Goal: Task Accomplishment & Management: Manage account settings

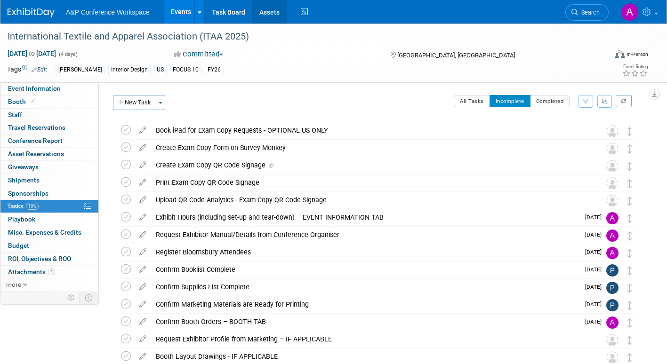
click at [265, 10] on link "Assets" at bounding box center [269, 12] width 34 height 24
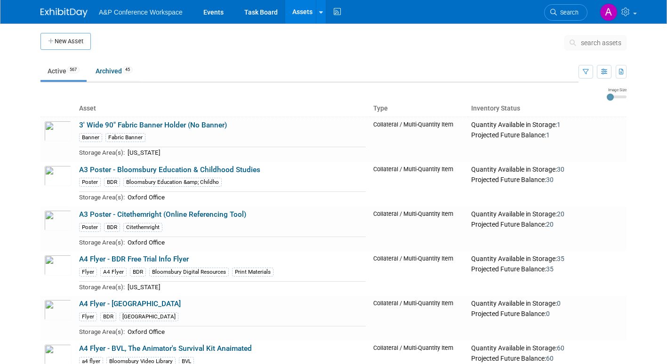
click at [579, 40] on icon at bounding box center [574, 43] width 10 height 7
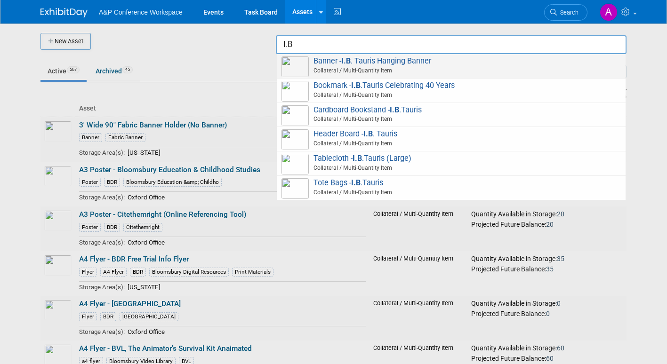
click at [385, 59] on span "Banner - I.B . Tauris Hanging Banner Collateral / Multi-Quantity Item" at bounding box center [450, 65] width 339 height 19
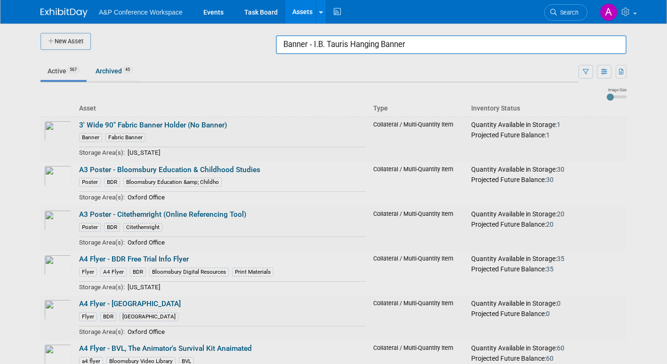
click at [433, 48] on input "Banner - I.B. Tauris Hanging Banner" at bounding box center [451, 44] width 351 height 19
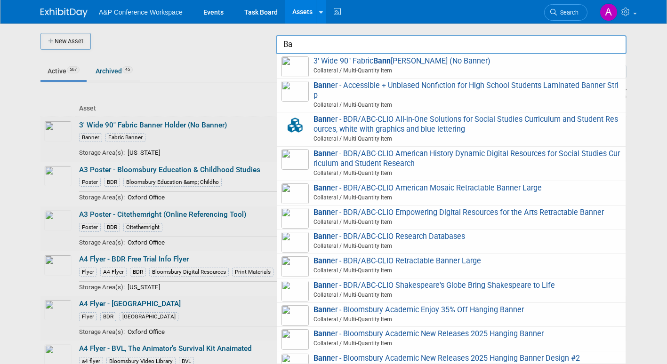
type input "B"
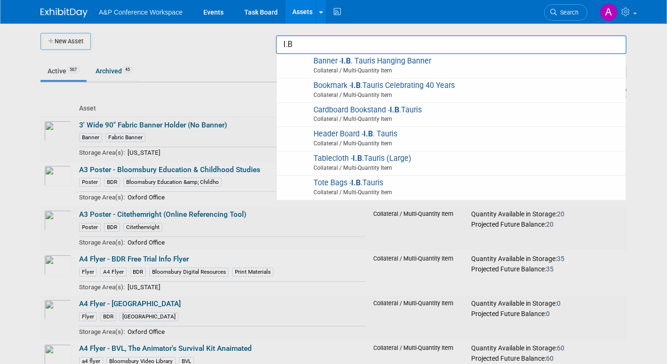
type input "I.B"
click at [567, 13] on span "Search" at bounding box center [568, 12] width 22 height 7
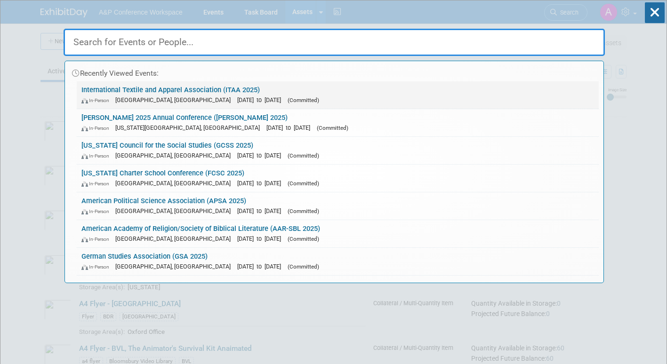
click at [304, 101] on div "In-Person St. Louis, MO Nov 19, 2025 to Nov 22, 2025 (Committed)" at bounding box center [337, 100] width 512 height 10
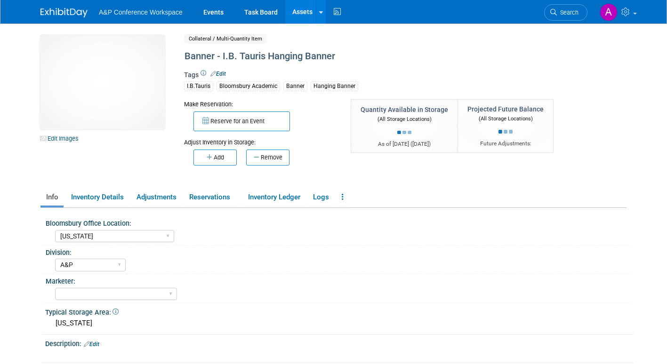
select select "[US_STATE]"
select select "A&P"
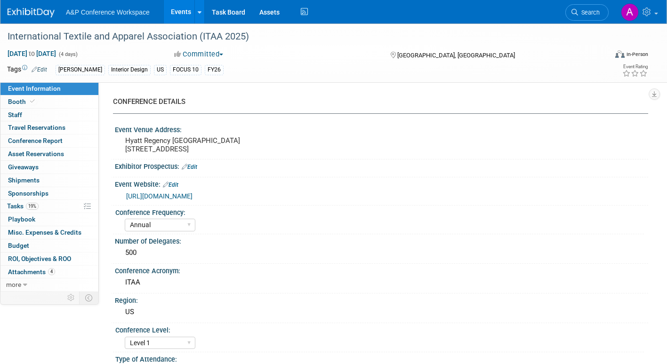
select select "Annual"
select select "Level 1"
select select "In-Person Booth"
select select "Fashion"
select select "[PERSON_NAME] Books"
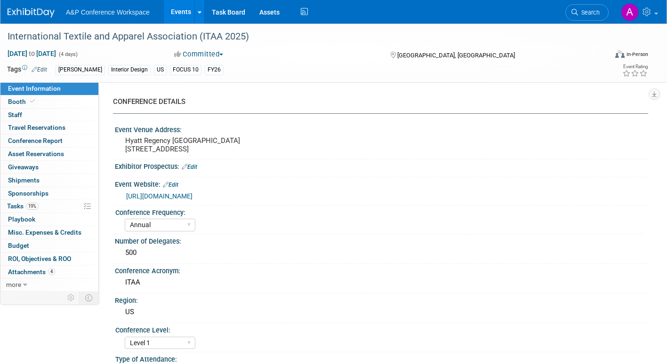
select select "[PERSON_NAME]"
select select "Brand/Subject Presence​"
click at [5, 200] on div "Event Information Event Info Booth Booth 0 Staff 0 Staff 0 Travel Reservations …" at bounding box center [49, 186] width 99 height 209
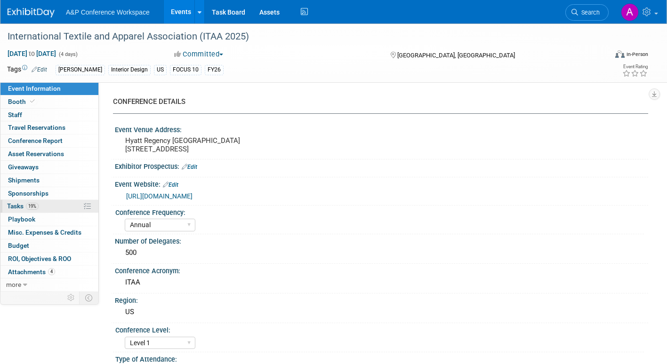
click at [13, 207] on span "Tasks 19%" at bounding box center [23, 206] width 32 height 8
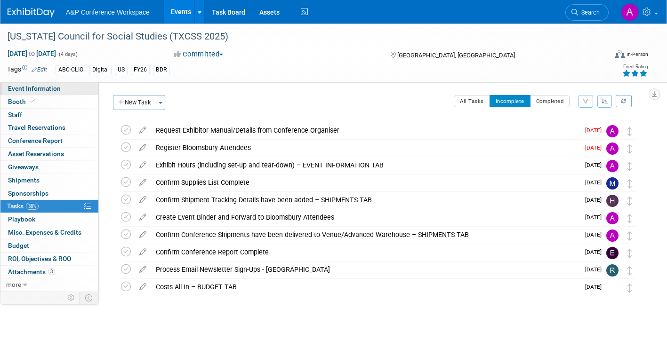
click at [61, 89] on link "Event Information" at bounding box center [49, 88] width 98 height 13
select select "Annual"
select select "Level 2"
select select "In-Person Booth"
select select "Schools"
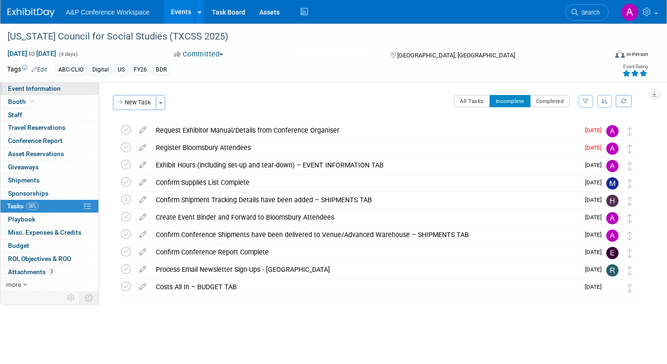
select select "Bloomsbury Digital Resources"
select select "[PERSON_NAME]"
select select "BDR Product Awareness and Trial Generation​"
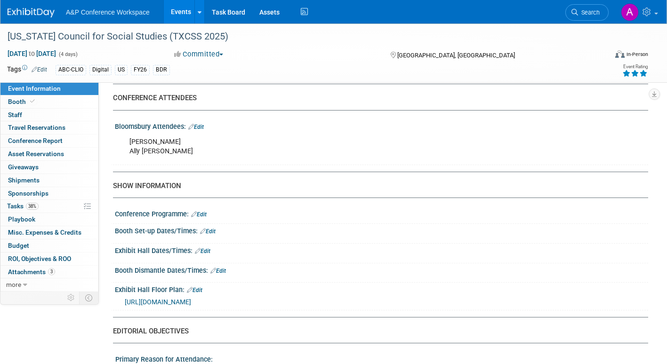
scroll to position [565, 0]
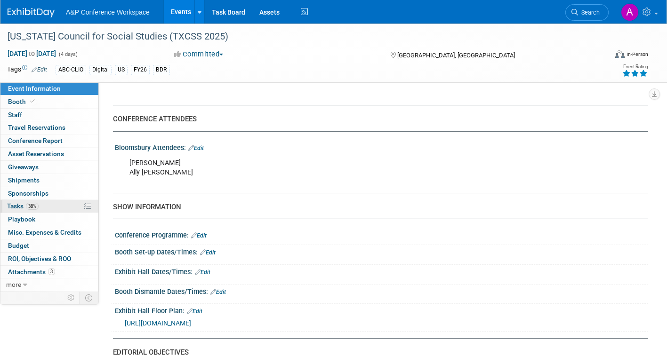
click at [14, 204] on span "Tasks 38%" at bounding box center [23, 206] width 32 height 8
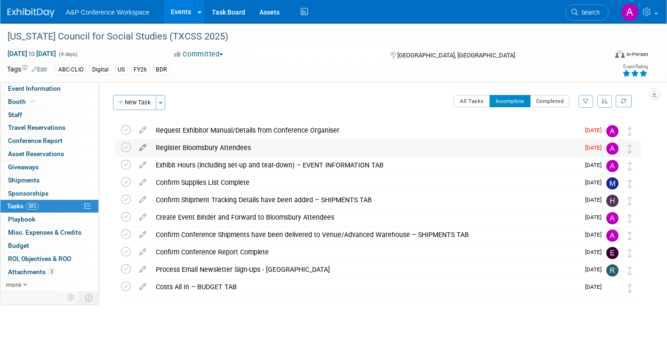
click at [143, 147] on icon at bounding box center [143, 146] width 16 height 12
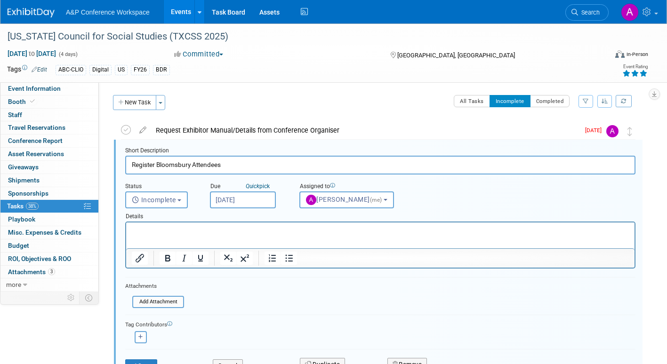
scroll to position [2, 0]
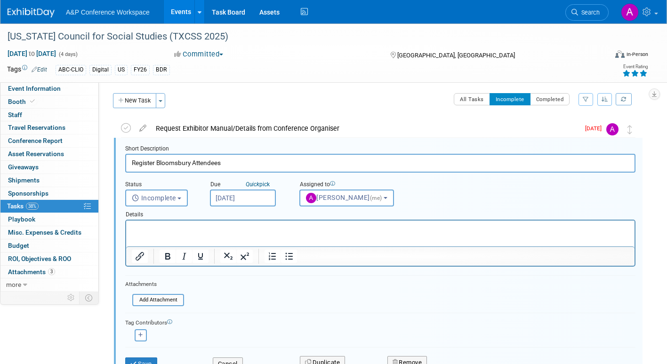
click at [273, 198] on input "Sep 2, 2025" at bounding box center [243, 198] width 66 height 17
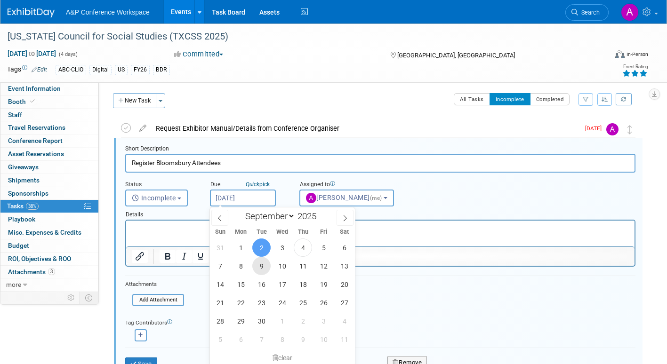
click at [262, 262] on span "9" at bounding box center [261, 266] width 18 height 18
type input "Sep 9, 2025"
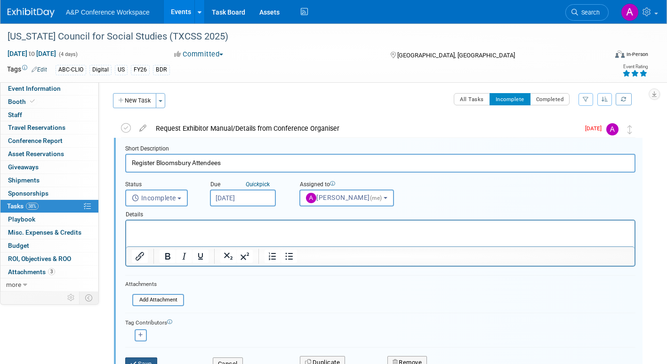
click at [148, 359] on button "Save" at bounding box center [141, 364] width 32 height 13
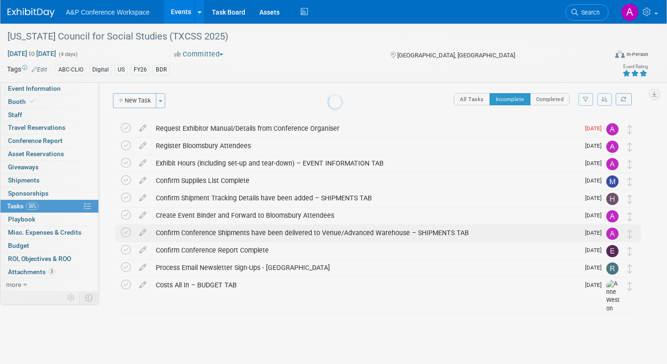
scroll to position [0, 0]
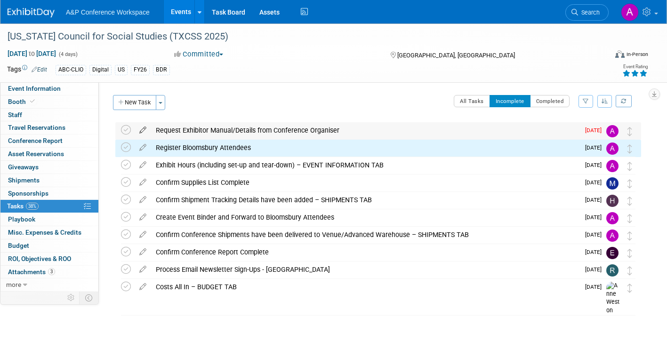
click at [142, 129] on icon at bounding box center [143, 128] width 16 height 12
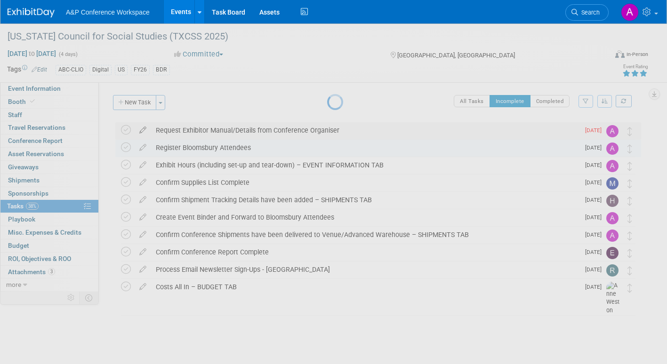
select select "8"
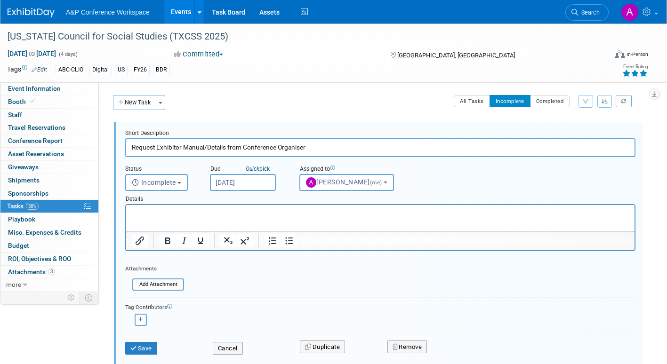
click at [256, 184] on input "Sep 2, 2025" at bounding box center [243, 182] width 66 height 17
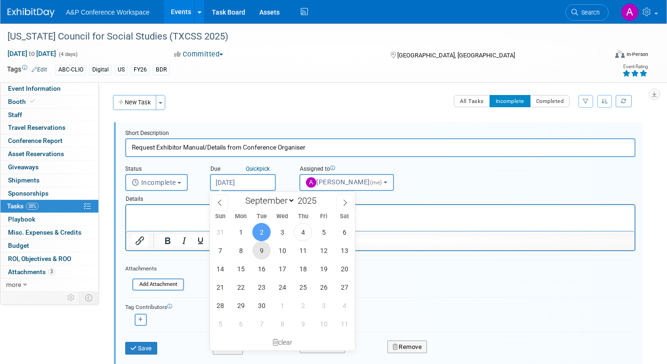
click at [262, 250] on span "9" at bounding box center [261, 250] width 18 height 18
type input "Sep 9, 2025"
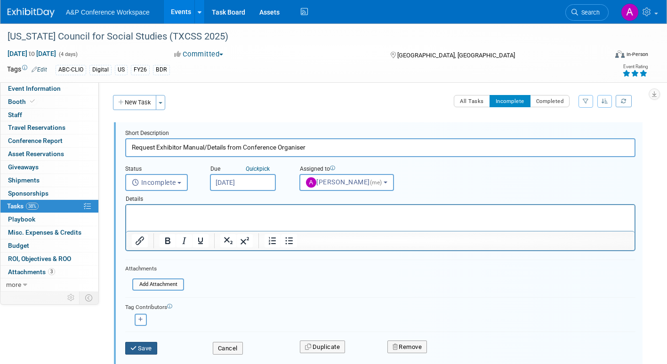
click at [146, 346] on button "Save" at bounding box center [141, 348] width 32 height 13
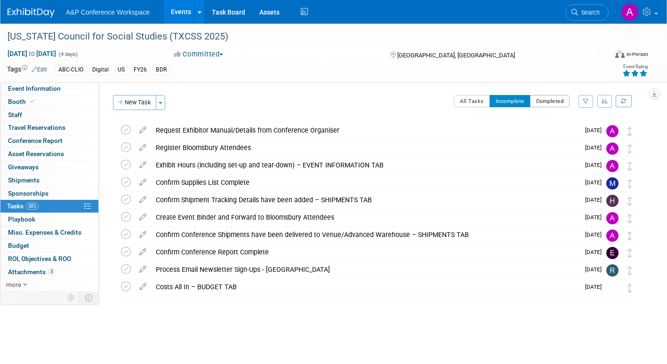
click at [550, 100] on button "Completed" at bounding box center [550, 101] width 40 height 12
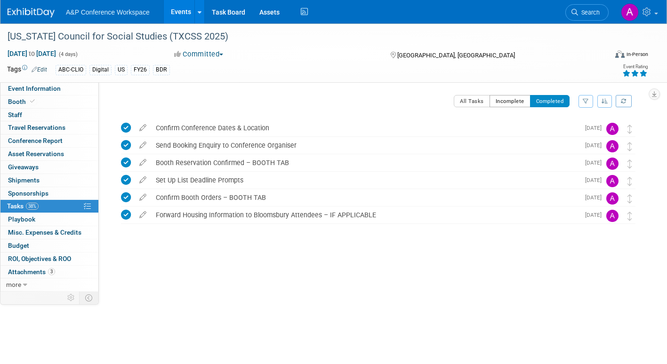
click at [508, 102] on button "Incomplete" at bounding box center [509, 101] width 41 height 12
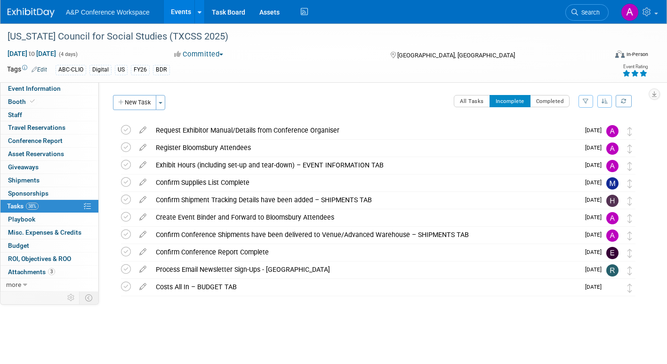
click at [589, 14] on span "Search" at bounding box center [589, 12] width 22 height 7
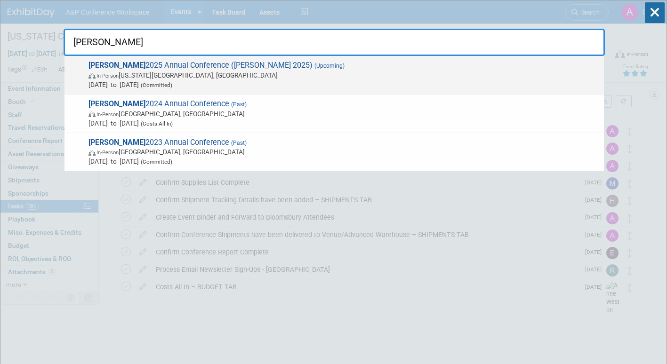
type input "[PERSON_NAME]"
click at [251, 77] on span "In-Person [US_STATE][GEOGRAPHIC_DATA], [GEOGRAPHIC_DATA]" at bounding box center [343, 75] width 511 height 9
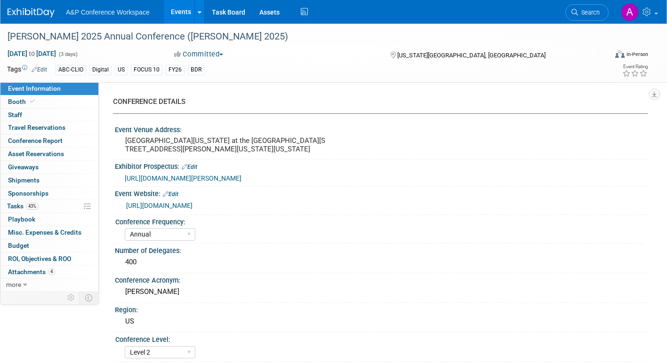
select select "Annual"
select select "Level 2"
select select "In-Person Booth"
select select "Library & Information Science"
select select "Bloomsbury Libraries Unlimited"
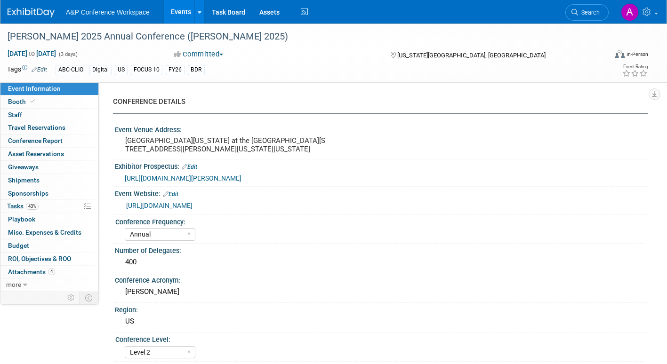
select select "[PERSON_NAME]"
select select "Brand/Subject Presence​"
click at [25, 270] on span "Attachments 4" at bounding box center [31, 272] width 47 height 8
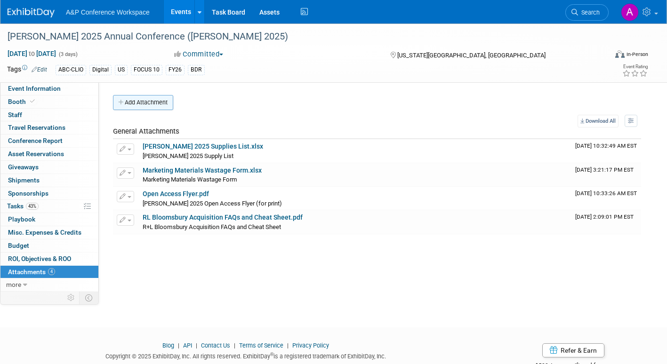
click at [141, 102] on button "Add Attachment" at bounding box center [143, 102] width 60 height 15
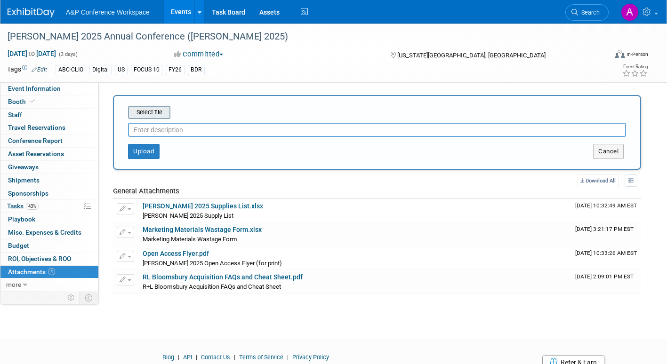
click at [145, 112] on input "file" at bounding box center [113, 112] width 112 height 11
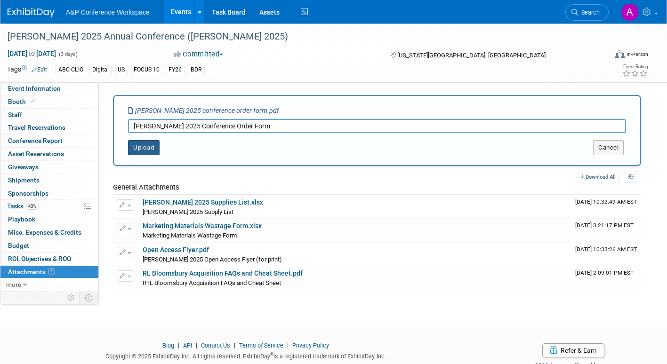
type input "[PERSON_NAME] 2025 Conference Order Form"
click at [151, 150] on button "Upload" at bounding box center [144, 147] width 32 height 15
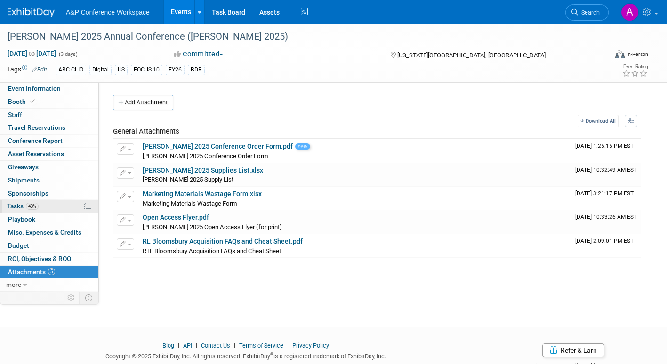
click at [14, 205] on span "Tasks 43%" at bounding box center [23, 206] width 32 height 8
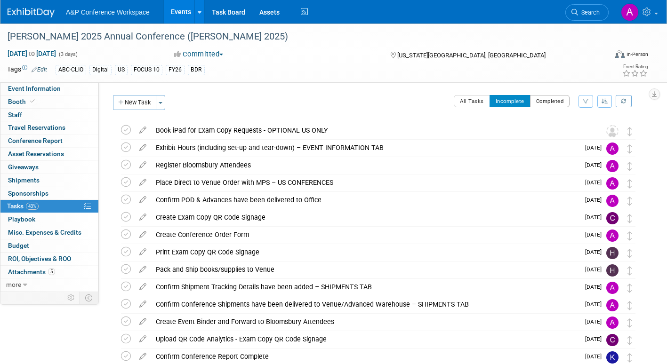
click at [538, 103] on button "Completed" at bounding box center [550, 101] width 40 height 12
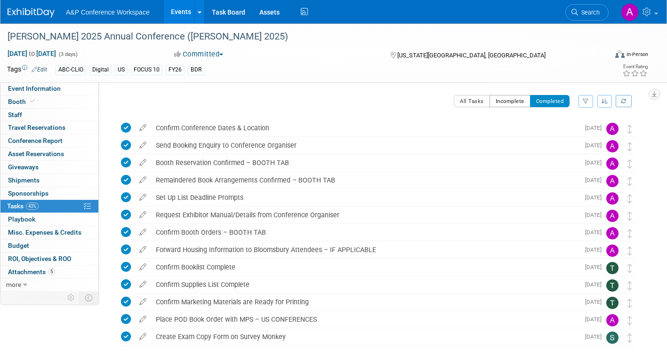
click at [499, 100] on button "Incomplete" at bounding box center [509, 101] width 41 height 12
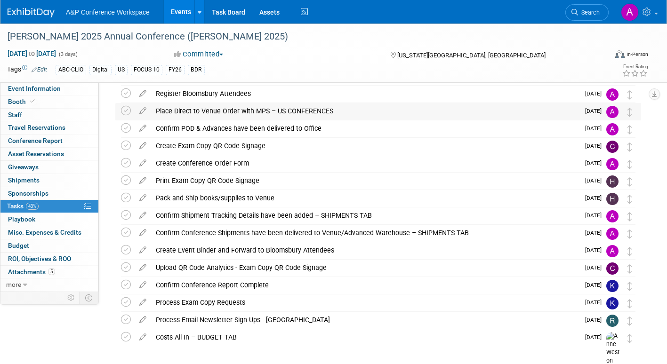
scroll to position [94, 0]
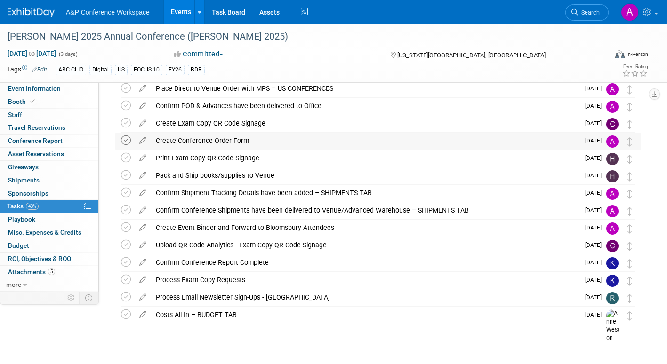
click at [126, 139] on icon at bounding box center [126, 141] width 10 height 10
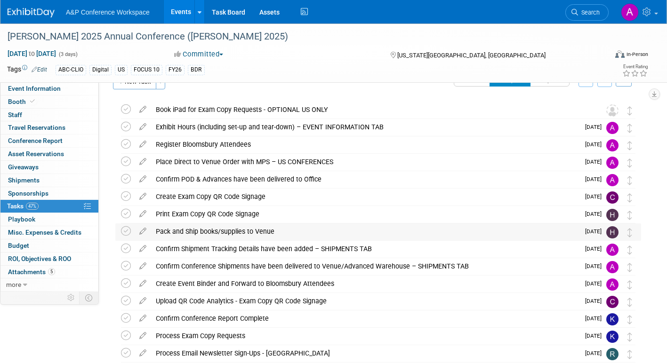
scroll to position [0, 0]
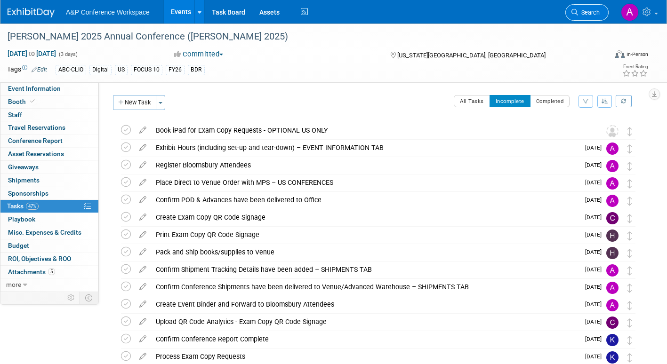
click at [580, 14] on span "Search" at bounding box center [589, 12] width 22 height 7
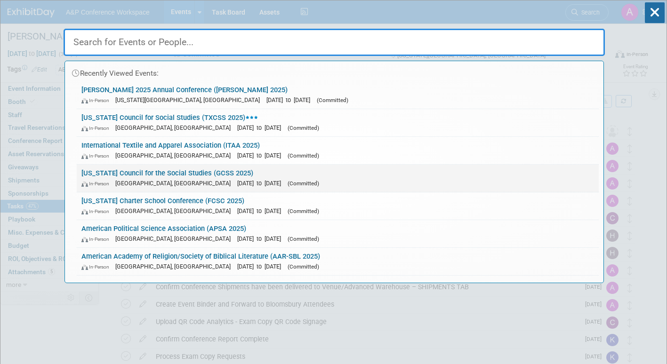
click at [290, 179] on div "In-Person Athens, GA Oct 23, 2025 to Oct 24, 2025 (Committed)" at bounding box center [337, 183] width 512 height 10
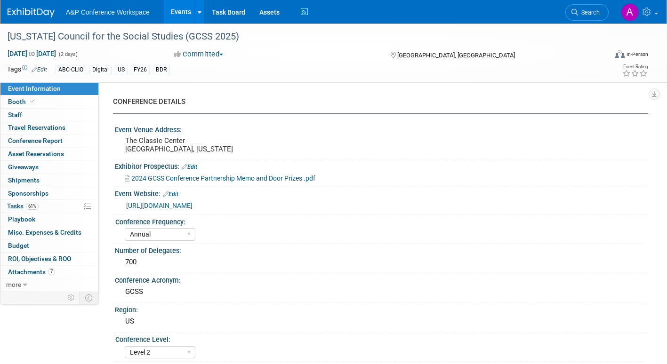
select select "Annual"
select select "Level 2"
select select "In-Person Booth"
select select "Schools"
select select "Bloomsbury Digital Resources"
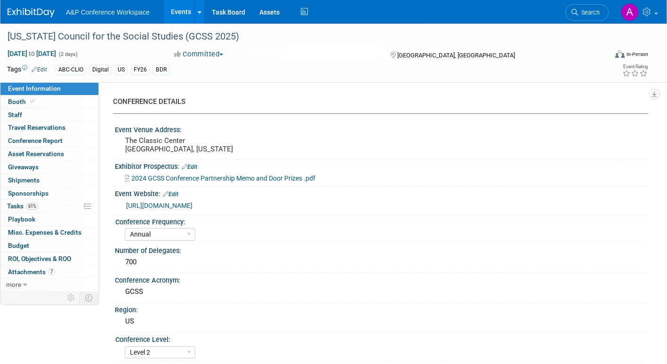
select select "[PERSON_NAME]"
select select "BDR Product Awareness and Trial Generation​"
click at [22, 272] on span "Attachments 7" at bounding box center [31, 272] width 47 height 8
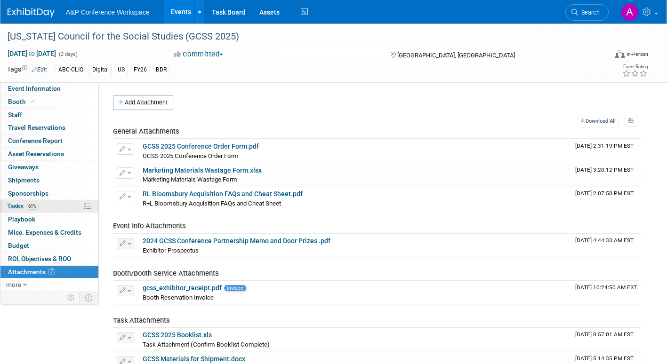
click at [17, 207] on span "Tasks 61%" at bounding box center [23, 206] width 32 height 8
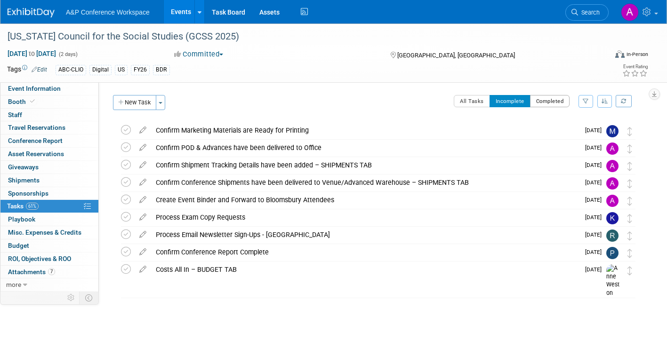
click at [550, 96] on button "Completed" at bounding box center [550, 101] width 40 height 12
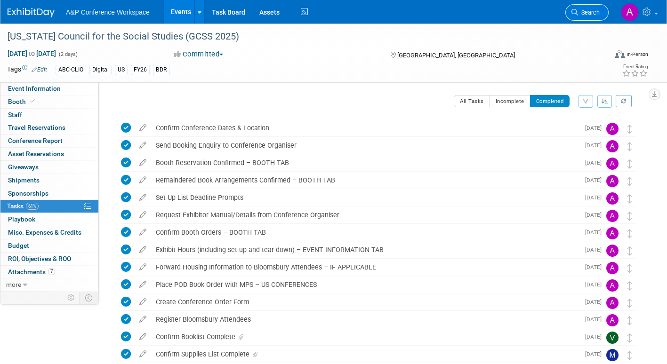
click at [594, 11] on span "Search" at bounding box center [589, 12] width 22 height 7
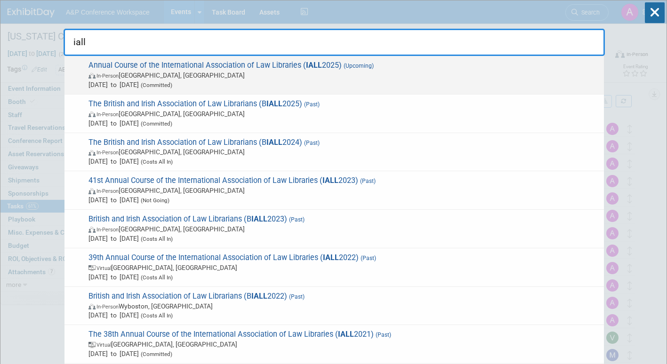
type input "iall"
click at [224, 80] on span "Oct 19, 2025 to Oct 23, 2025 (Committed)" at bounding box center [343, 84] width 511 height 9
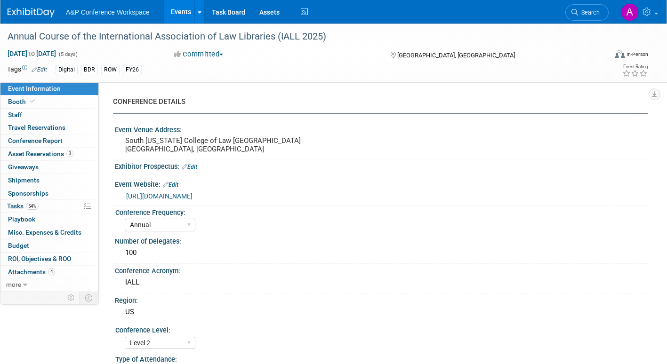
select select "Annual"
select select "Level 2"
select select "In-Person Booth"
select select "Libraries"
select select "Bloomsbury Digital Resources"
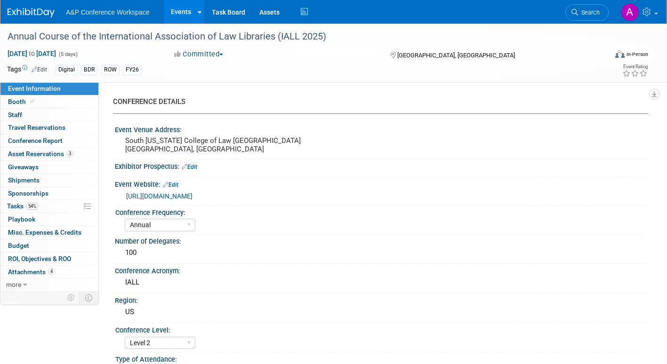
select select "[PERSON_NAME]"
select select "BDR Product Awareness and Trial Generation​"
click at [32, 272] on span "Attachments 4" at bounding box center [31, 272] width 47 height 8
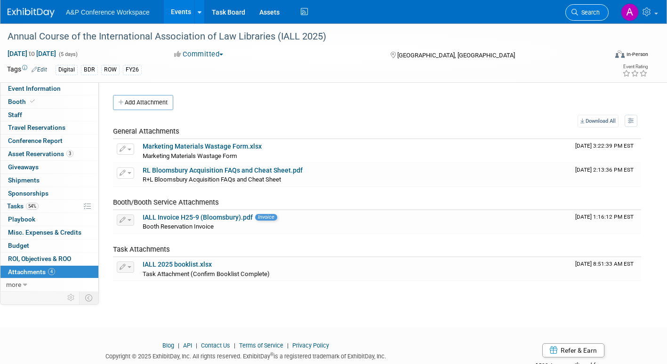
click at [591, 4] on link "Search" at bounding box center [586, 12] width 43 height 16
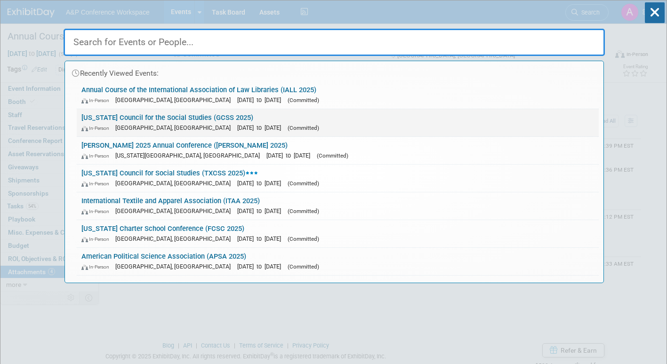
click at [250, 119] on link "Georgia Council for the Social Studies (GCSS 2025) In-Person Athens, GA Oct 23,…" at bounding box center [338, 122] width 522 height 27
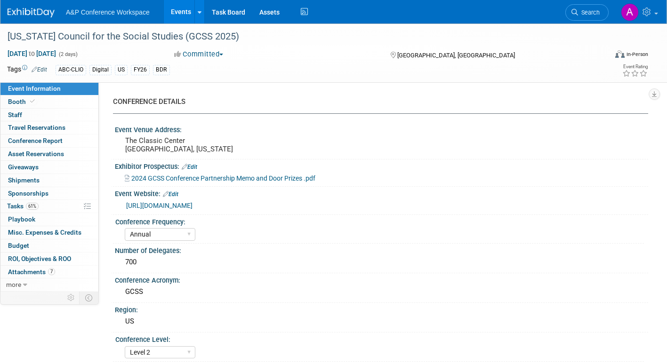
select select "Annual"
select select "Level 2"
select select "In-Person Booth"
select select "Schools"
select select "Bloomsbury Digital Resources"
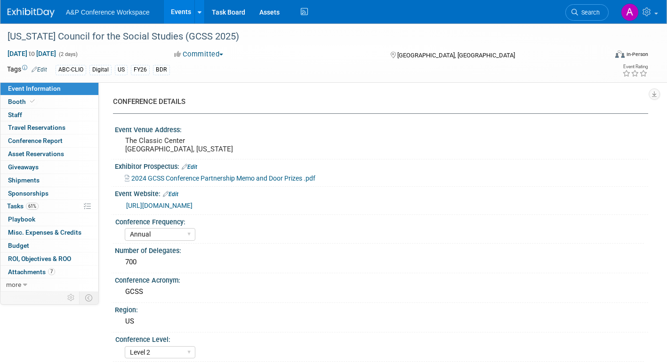
select select "[PERSON_NAME]"
select select "BDR Product Awareness and Trial Generation​"
click at [29, 272] on span "Attachments 7" at bounding box center [31, 272] width 47 height 8
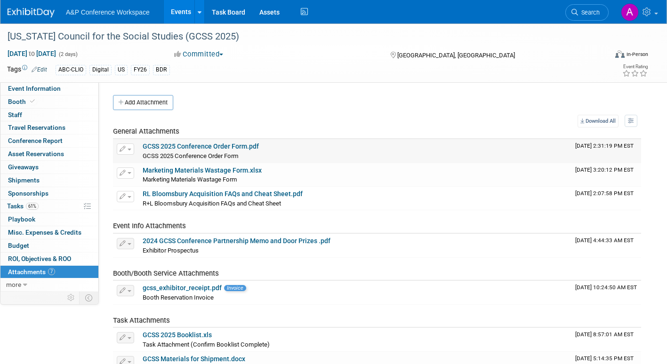
click at [210, 145] on link "GCSS 2025 Conference Order Form.pdf" at bounding box center [201, 147] width 116 height 8
click at [589, 14] on span "Search" at bounding box center [589, 12] width 22 height 7
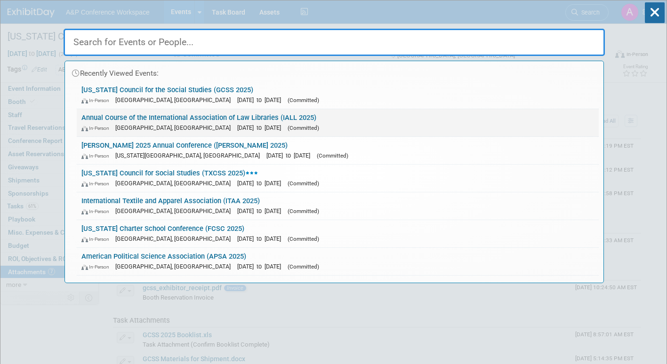
click at [347, 118] on link "Annual Course of the International Association of Law Libraries (IALL 2025) In-…" at bounding box center [338, 122] width 522 height 27
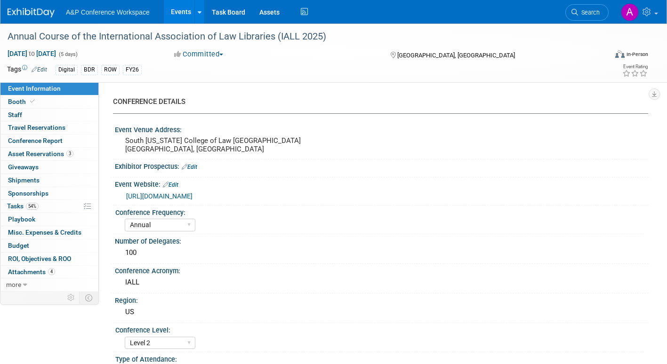
select select "Annual"
select select "Level 2"
select select "In-Person Booth"
select select "Libraries"
select select "Bloomsbury Digital Resources"
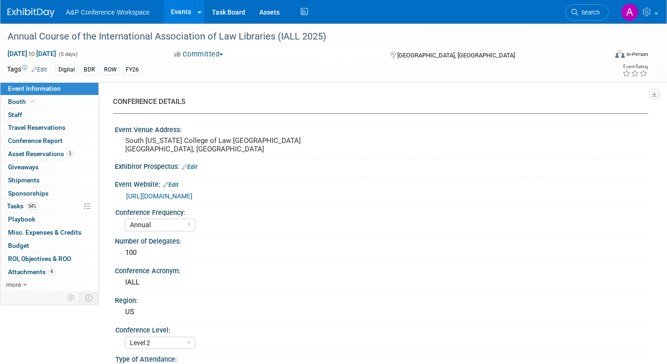
select select "[PERSON_NAME]"
select select "BDR Product Awareness and Trial Generation​"
click at [24, 271] on span "Attachments 4" at bounding box center [31, 272] width 47 height 8
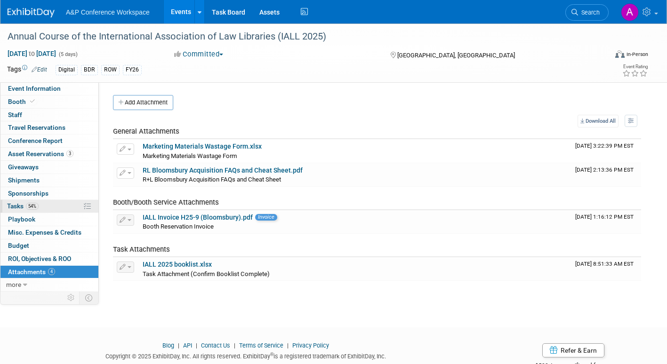
click at [16, 203] on span "Tasks 54%" at bounding box center [23, 206] width 32 height 8
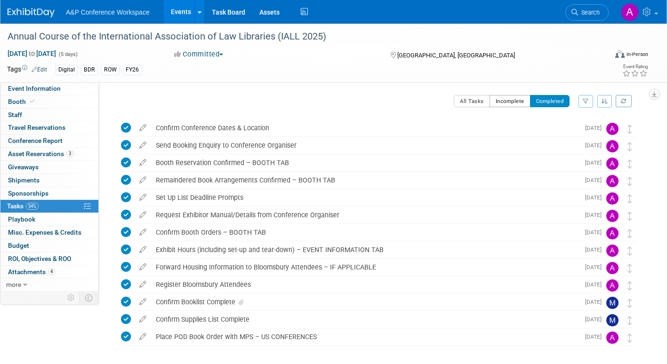
click at [506, 99] on button "Incomplete" at bounding box center [509, 101] width 41 height 12
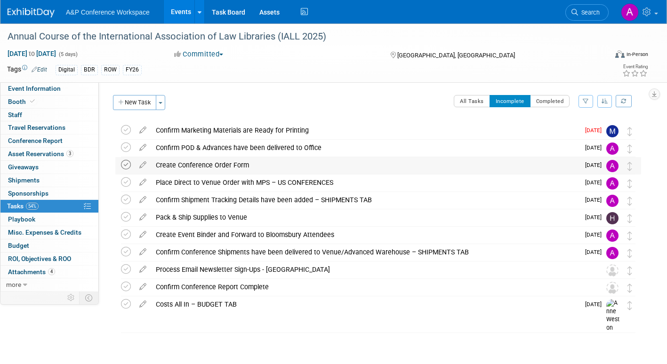
click at [125, 164] on icon at bounding box center [126, 165] width 10 height 10
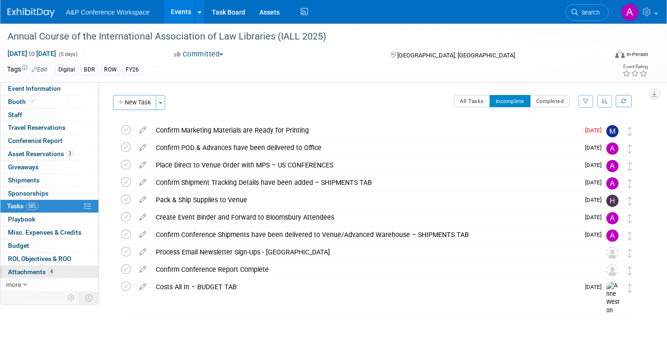
click at [34, 272] on span "Attachments 4" at bounding box center [31, 272] width 47 height 8
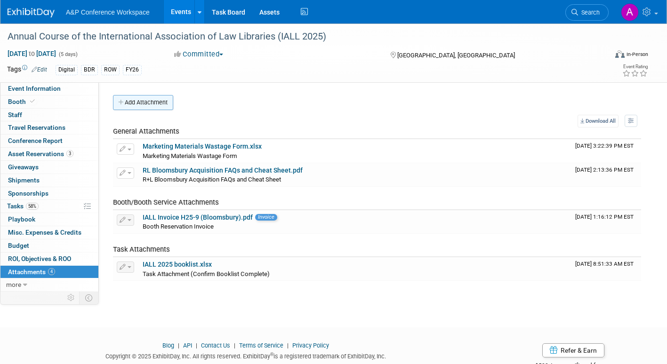
click at [147, 103] on button "Add Attachment" at bounding box center [143, 102] width 60 height 15
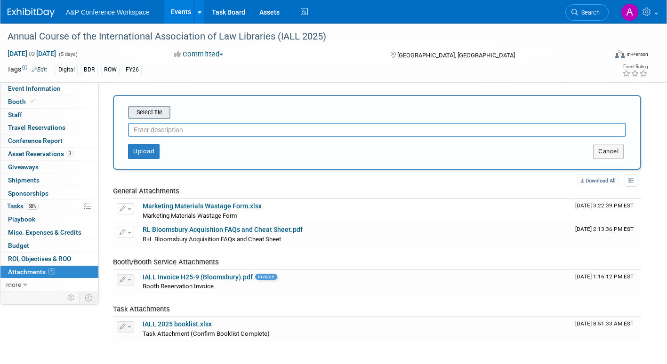
click at [146, 115] on input "file" at bounding box center [113, 112] width 112 height 11
click at [11, 206] on span "Tasks 58%" at bounding box center [23, 206] width 32 height 8
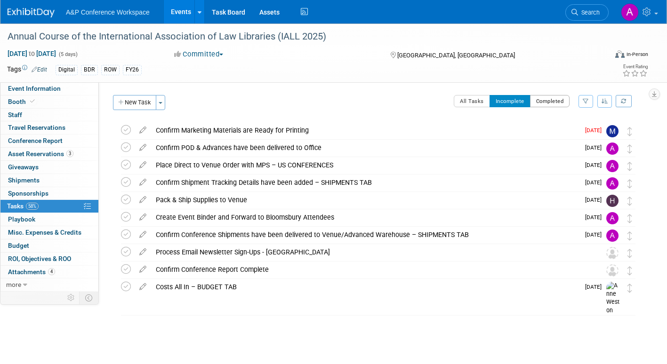
click at [548, 99] on button "Completed" at bounding box center [550, 101] width 40 height 12
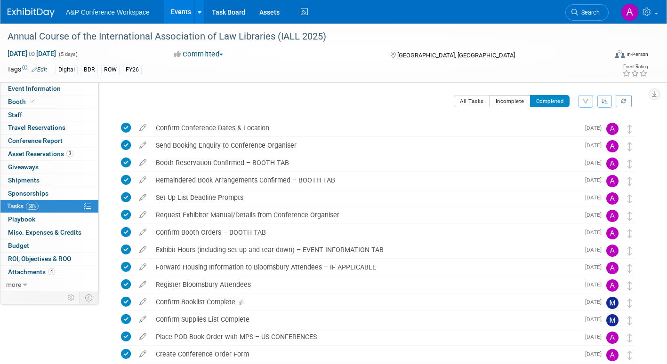
click at [519, 104] on button "Incomplete" at bounding box center [509, 101] width 41 height 12
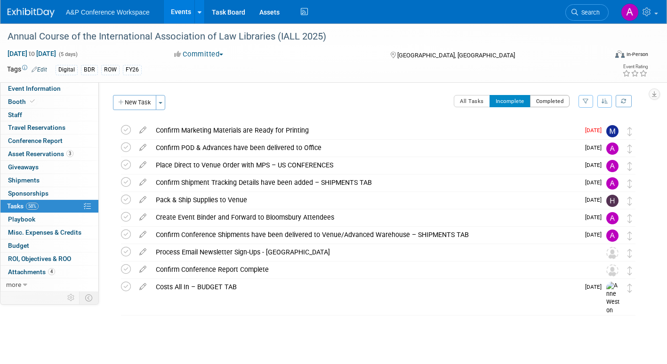
click at [557, 101] on button "Completed" at bounding box center [550, 101] width 40 height 12
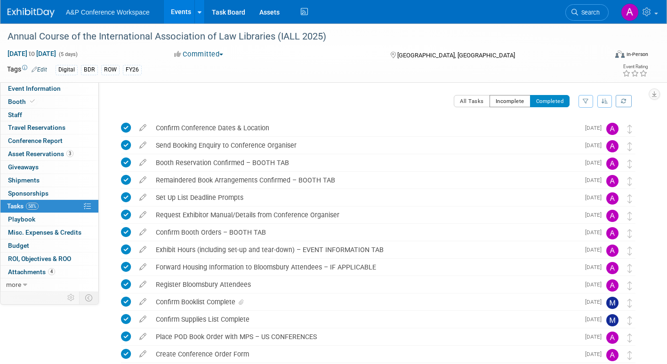
click at [501, 101] on button "Incomplete" at bounding box center [509, 101] width 41 height 12
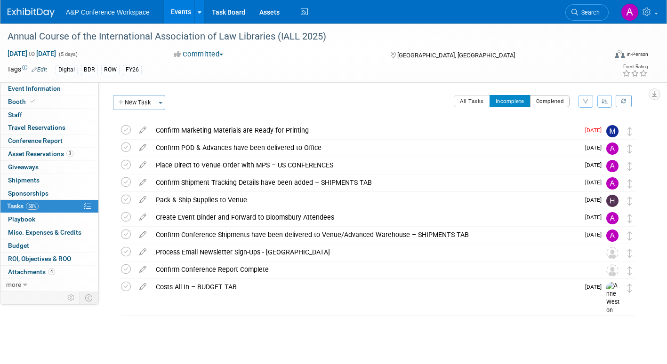
click at [536, 100] on button "Completed" at bounding box center [550, 101] width 40 height 12
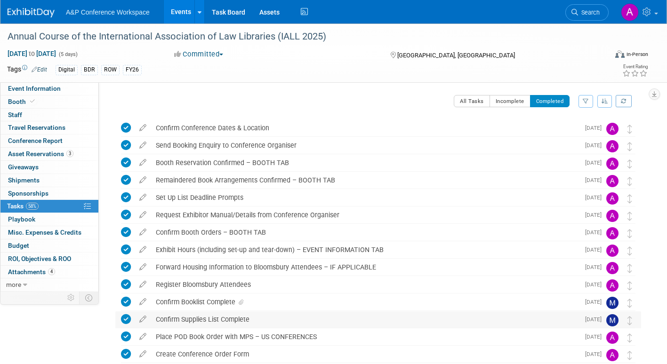
click at [124, 320] on icon at bounding box center [126, 319] width 10 height 10
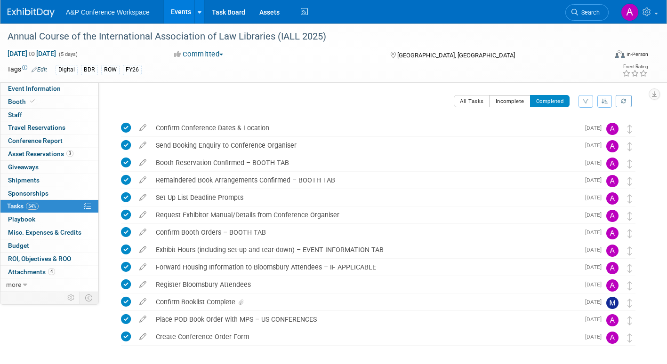
click at [509, 102] on button "Incomplete" at bounding box center [509, 101] width 41 height 12
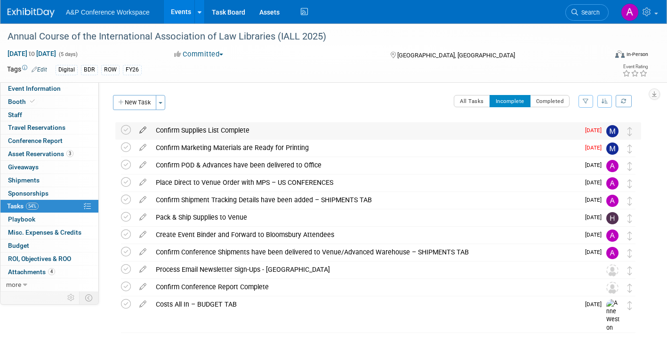
click at [142, 129] on icon at bounding box center [143, 128] width 16 height 12
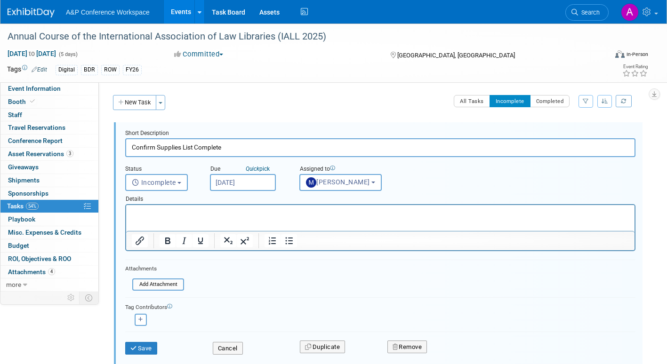
click at [262, 185] on input "Aug 1, 2025" at bounding box center [243, 182] width 66 height 17
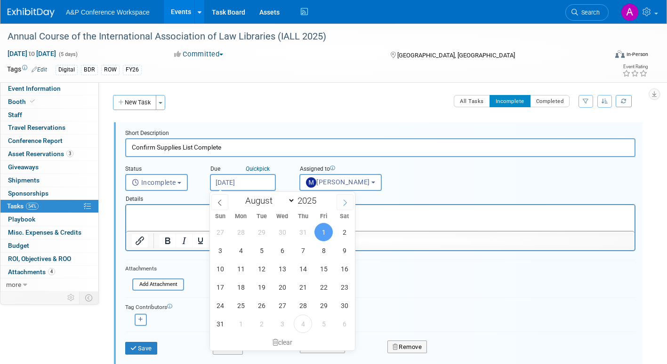
click at [344, 202] on icon at bounding box center [345, 203] width 7 height 7
select select "8"
click at [238, 286] on span "22" at bounding box center [241, 287] width 18 height 18
type input "Sep 22, 2025"
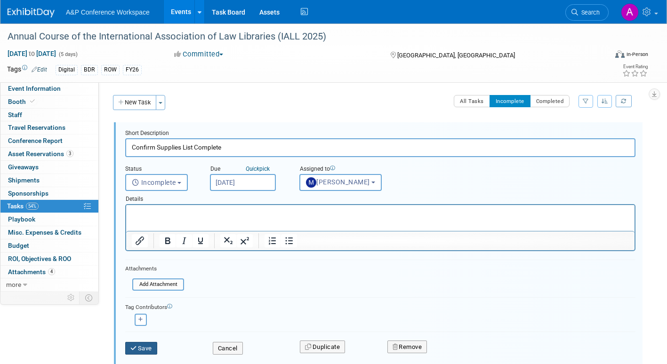
click at [144, 347] on button "Save" at bounding box center [141, 348] width 32 height 13
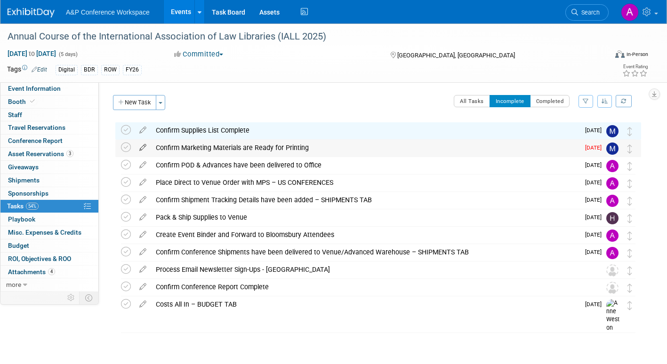
click at [143, 144] on icon at bounding box center [143, 146] width 16 height 12
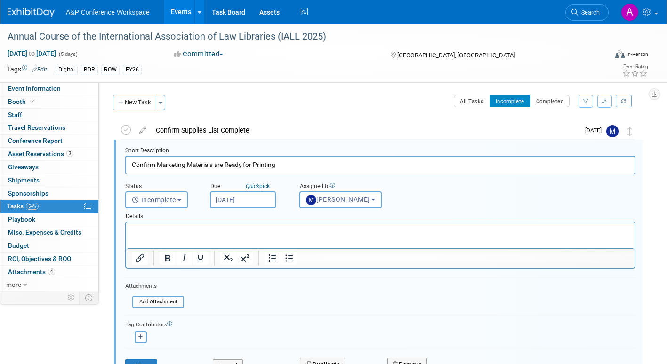
scroll to position [2, 0]
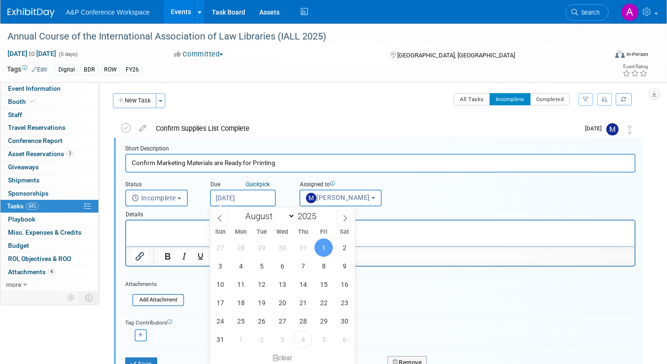
click at [264, 198] on input "Aug 1, 2025" at bounding box center [243, 198] width 66 height 17
click at [344, 216] on icon at bounding box center [345, 218] width 7 height 7
select select "8"
click at [240, 299] on span "22" at bounding box center [241, 303] width 18 height 18
type input "Sep 22, 2025"
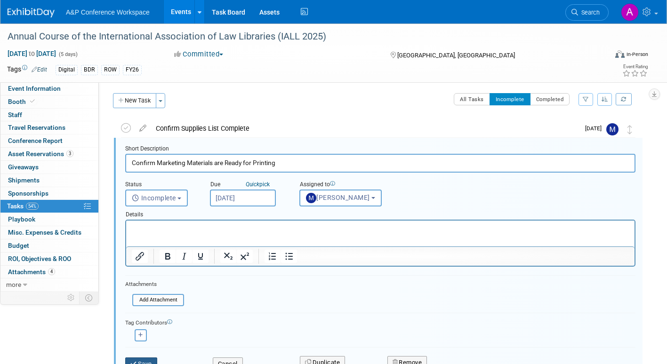
click at [141, 360] on button "Save" at bounding box center [141, 364] width 32 height 13
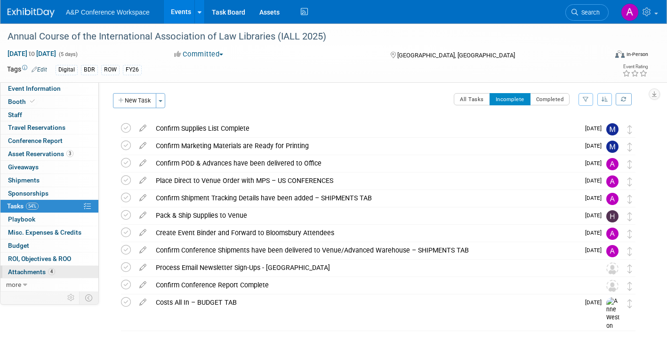
click at [37, 272] on span "Attachments 4" at bounding box center [31, 272] width 47 height 8
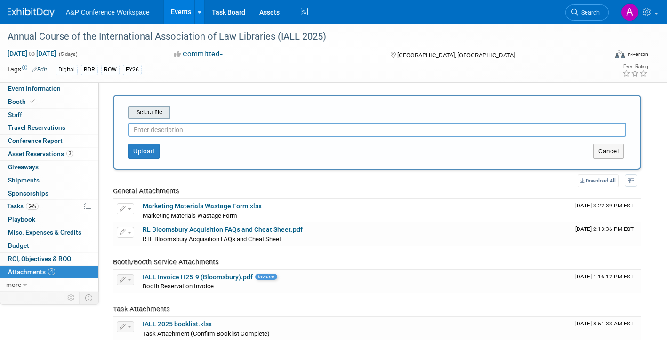
click at [164, 115] on input "file" at bounding box center [113, 112] width 112 height 11
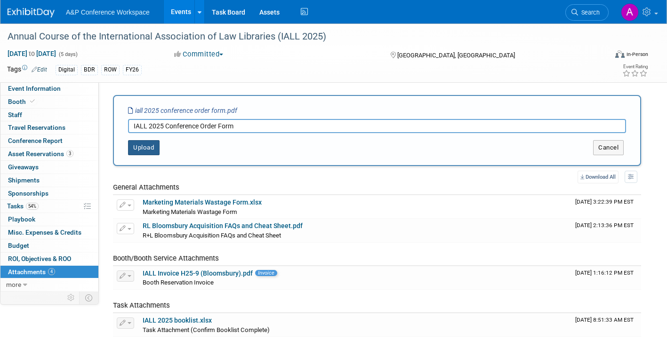
type input "IALL 2025 Conference Order Form"
click at [146, 145] on button "Upload" at bounding box center [144, 147] width 32 height 15
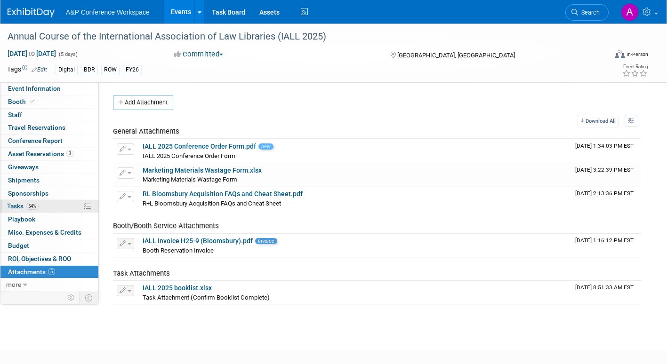
click at [16, 207] on span "Tasks 54%" at bounding box center [23, 206] width 32 height 8
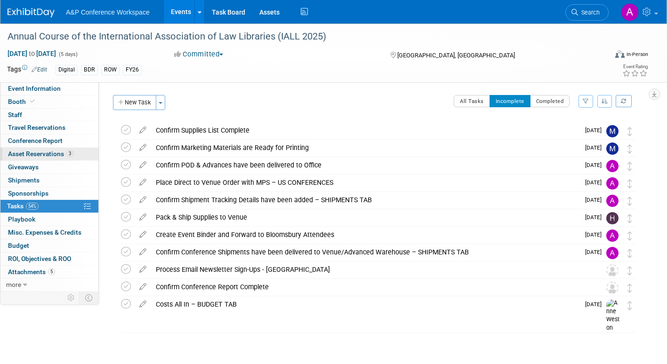
click at [46, 152] on span "Asset Reservations 3" at bounding box center [40, 154] width 65 height 8
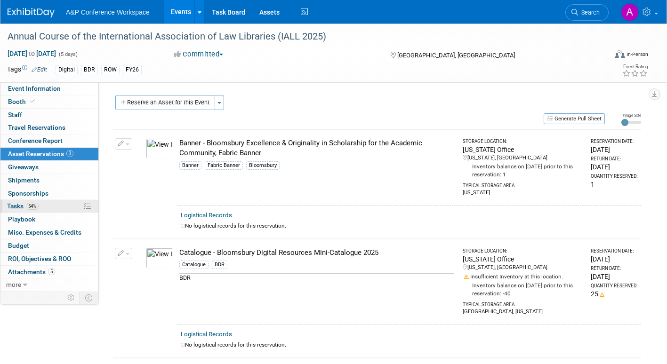
click at [16, 202] on span "Tasks 54%" at bounding box center [23, 206] width 32 height 8
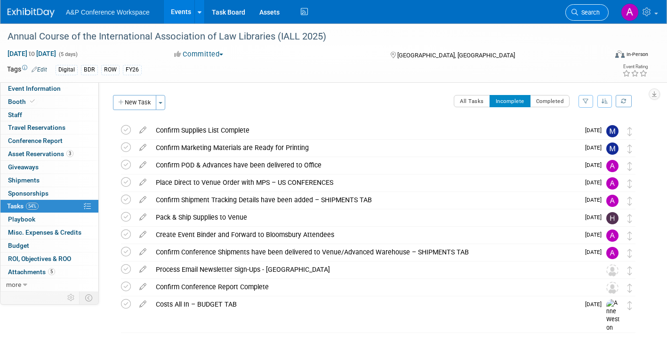
click at [587, 9] on span "Search" at bounding box center [589, 12] width 22 height 7
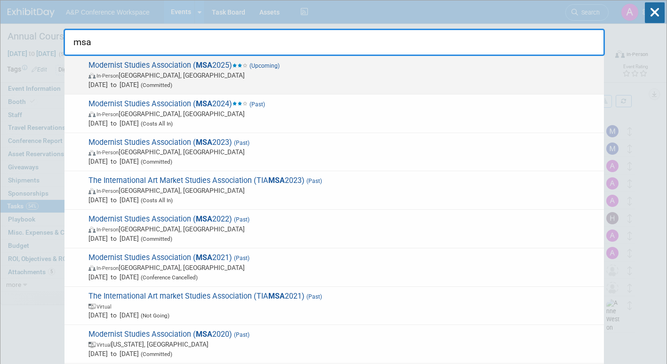
type input "msa"
click at [208, 83] on span "Oct 9, 2025 to Oct 12, 2025 (Committed)" at bounding box center [343, 84] width 511 height 9
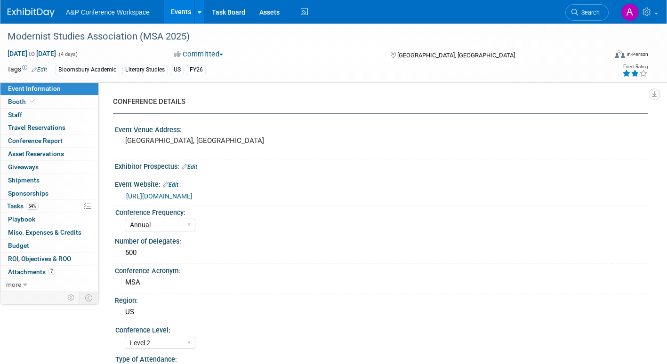
select select "Annual"
select select "Level 2"
select select "In-Person Booth"
select select "Literary Studies"
select select "Bloomsbury Academic"
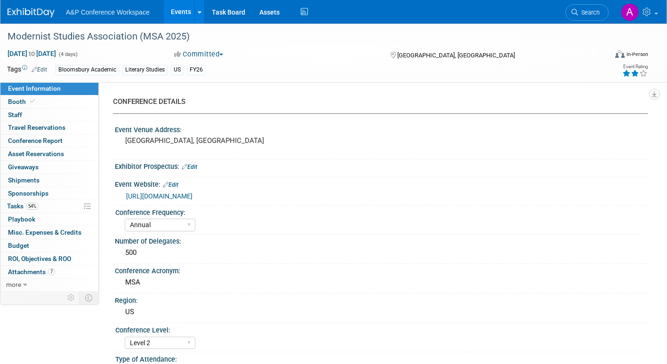
select select "[PERSON_NAME]"
select select "Brand/Subject Presence​"
click at [32, 272] on span "Attachments 7" at bounding box center [31, 272] width 47 height 8
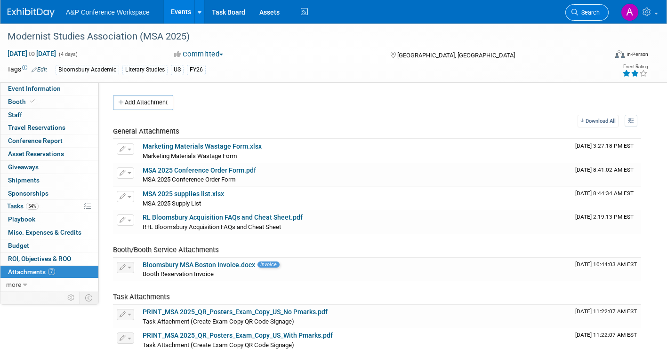
click at [586, 13] on span "Search" at bounding box center [589, 12] width 22 height 7
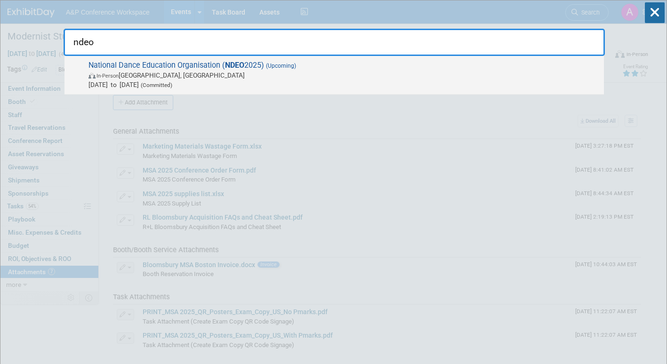
type input "ndeo"
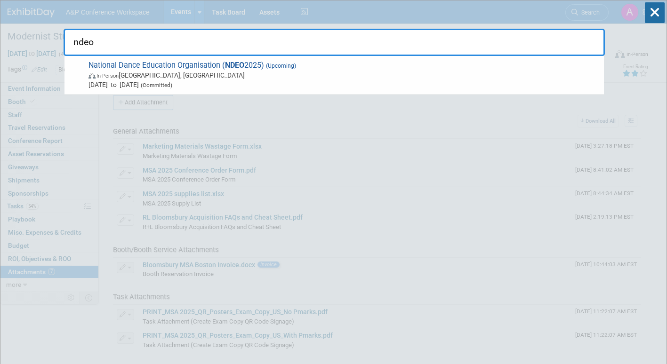
click at [274, 76] on span "In-Person Detroit, MI" at bounding box center [343, 75] width 511 height 9
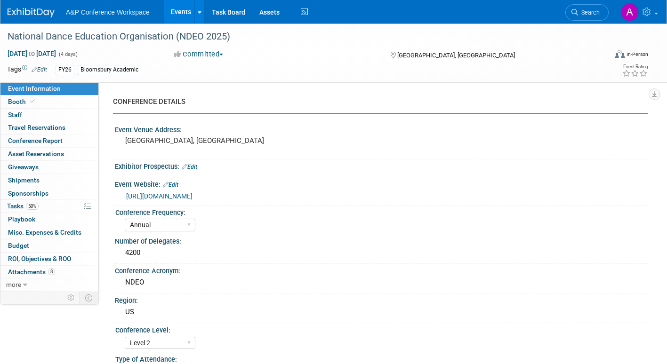
select select "Annual"
select select "Level 2"
select select "In-Person Booth"
select select "Drama & Performance Studies"
select select "Methuen Drama"
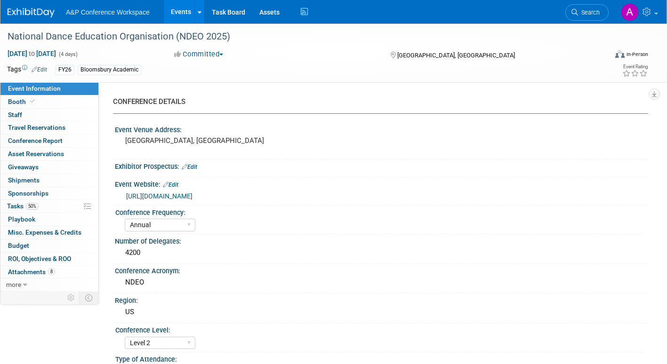
select select "[PERSON_NAME]"
select select "Networking/Commissioning"
click at [31, 268] on link "8 Attachments 8" at bounding box center [49, 272] width 98 height 13
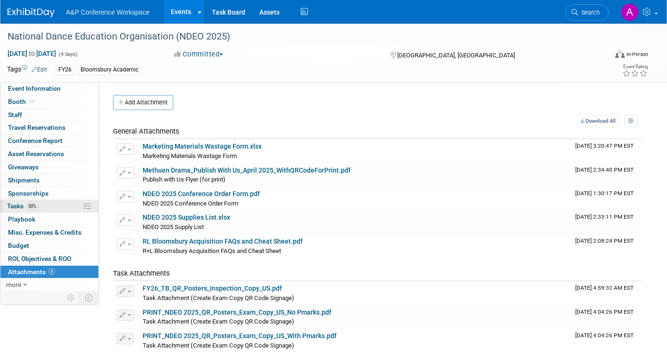
click at [8, 204] on span "Tasks 50%" at bounding box center [23, 206] width 32 height 8
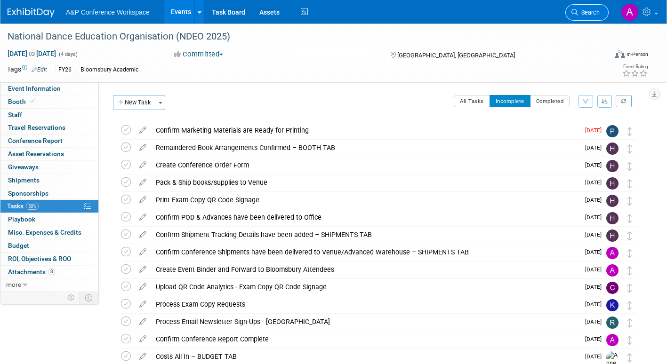
click at [597, 11] on span "Search" at bounding box center [589, 12] width 22 height 7
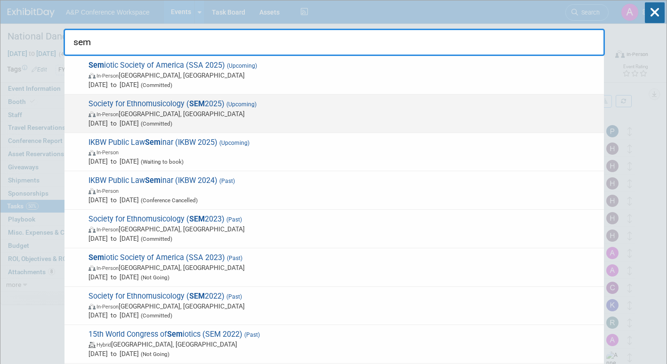
type input "sem"
click at [273, 109] on span "In-Person [GEOGRAPHIC_DATA], [GEOGRAPHIC_DATA]" at bounding box center [343, 113] width 511 height 9
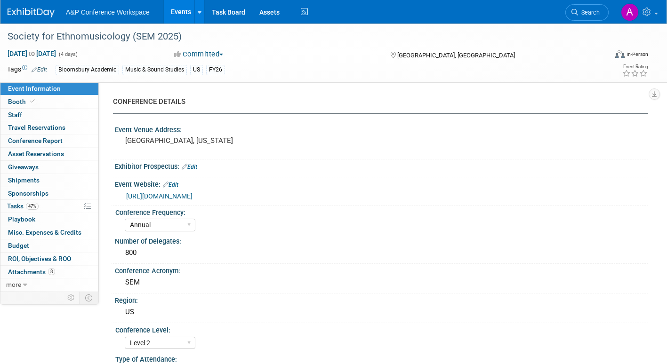
select select "Annual"
select select "Level 2"
select select "In-Person Booth"
select select "Music & Sound Studies"
select select "Bloomsbury Academic"
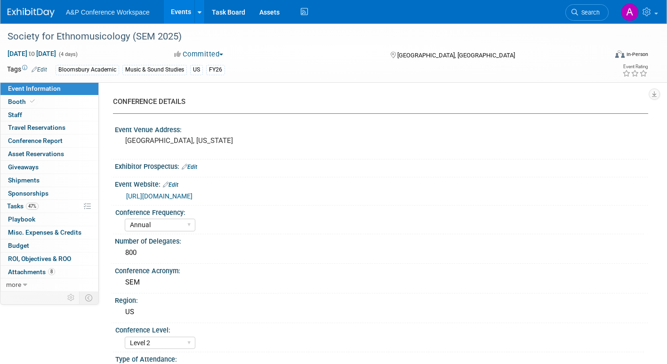
select select "[PERSON_NAME]"
select select "Brand/Subject Presence​"
click at [30, 271] on span "Attachments 8" at bounding box center [31, 272] width 47 height 8
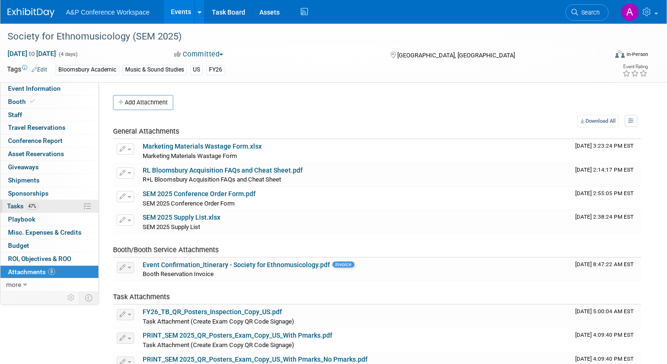
click at [10, 204] on span "Tasks 47%" at bounding box center [23, 206] width 32 height 8
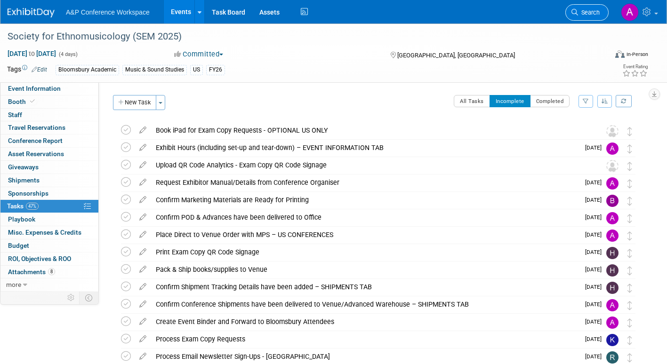
click at [590, 14] on span "Search" at bounding box center [589, 12] width 22 height 7
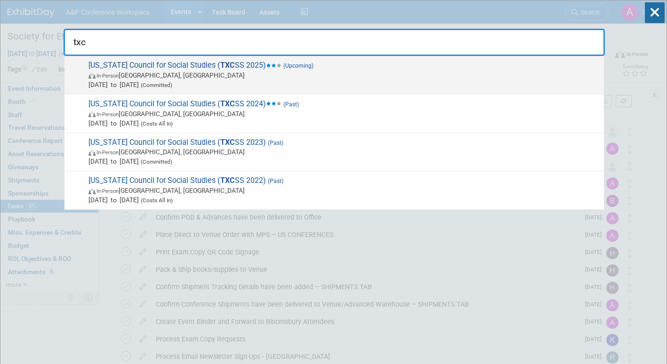
type input "txc"
click at [155, 82] on span "Oct 31, 2025 to Nov 3, 2025 (Committed)" at bounding box center [343, 84] width 511 height 9
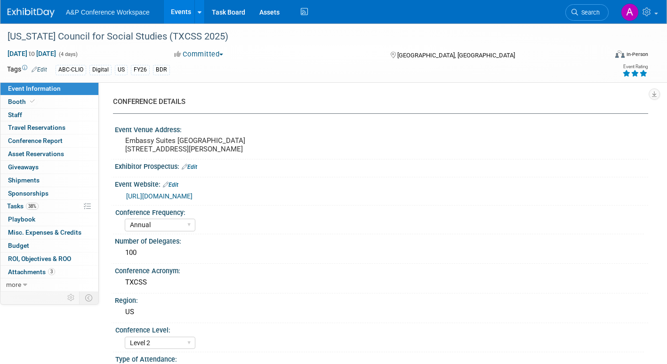
select select "Annual"
select select "Level 2"
select select "In-Person Booth"
select select "Schools"
select select "Bloomsbury Digital Resources"
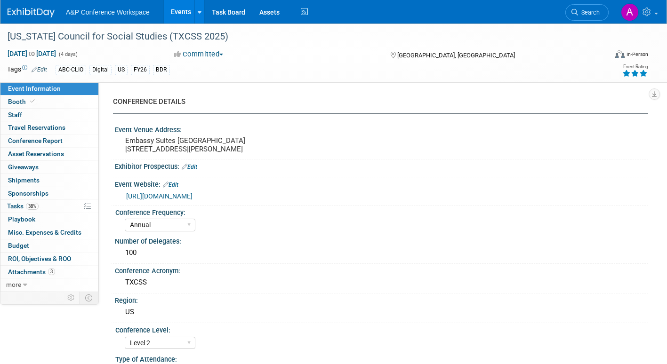
select select "[PERSON_NAME]"
select select "BDR Product Awareness and Trial Generation​"
click at [13, 204] on span "Tasks 38%" at bounding box center [23, 206] width 32 height 8
